Goal: Task Accomplishment & Management: Manage account settings

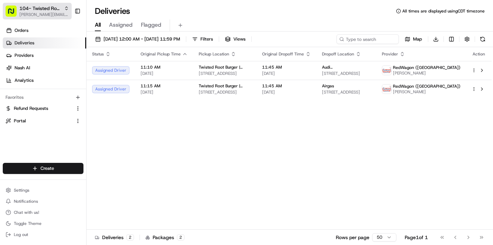
click at [44, 15] on span "[PERSON_NAME][EMAIL_ADDRESS][DOMAIN_NAME]" at bounding box center [43, 15] width 49 height 6
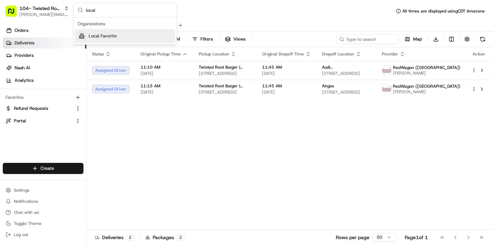
type input "local"
click at [107, 33] on span "Local Favorite" at bounding box center [103, 36] width 28 height 6
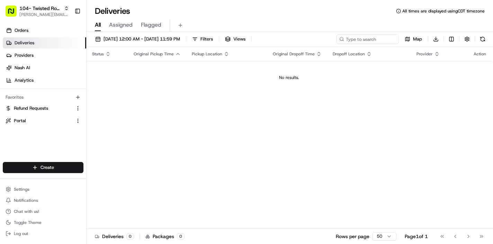
click at [179, 11] on div "Deliveries All times are displayed using CDT timezone" at bounding box center [290, 11] width 406 height 11
